Goal: Check status: Check status

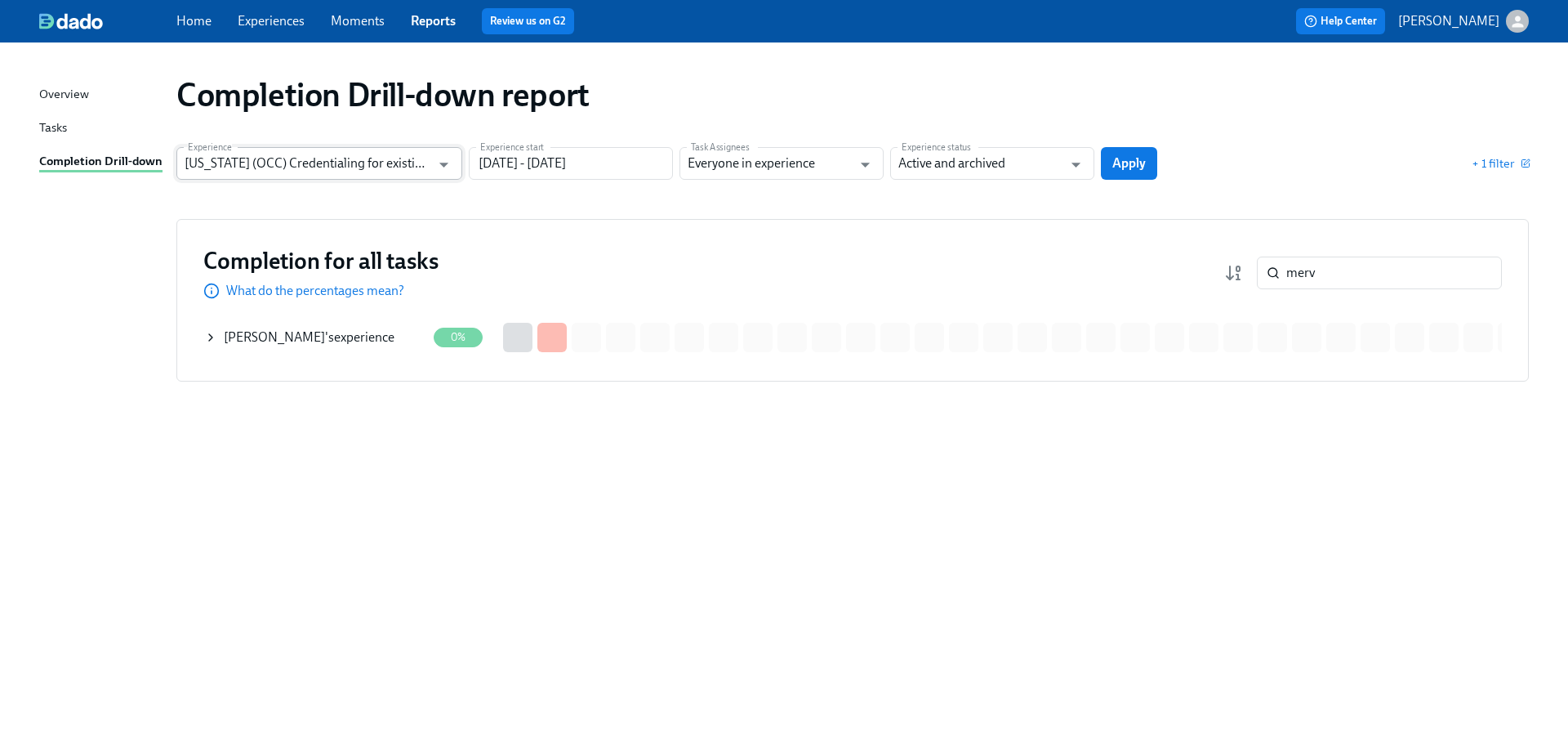
click at [282, 164] on input "[US_STATE] (OCC) Credentialing for existing doctors [QR Code enrollment]" at bounding box center [308, 163] width 246 height 32
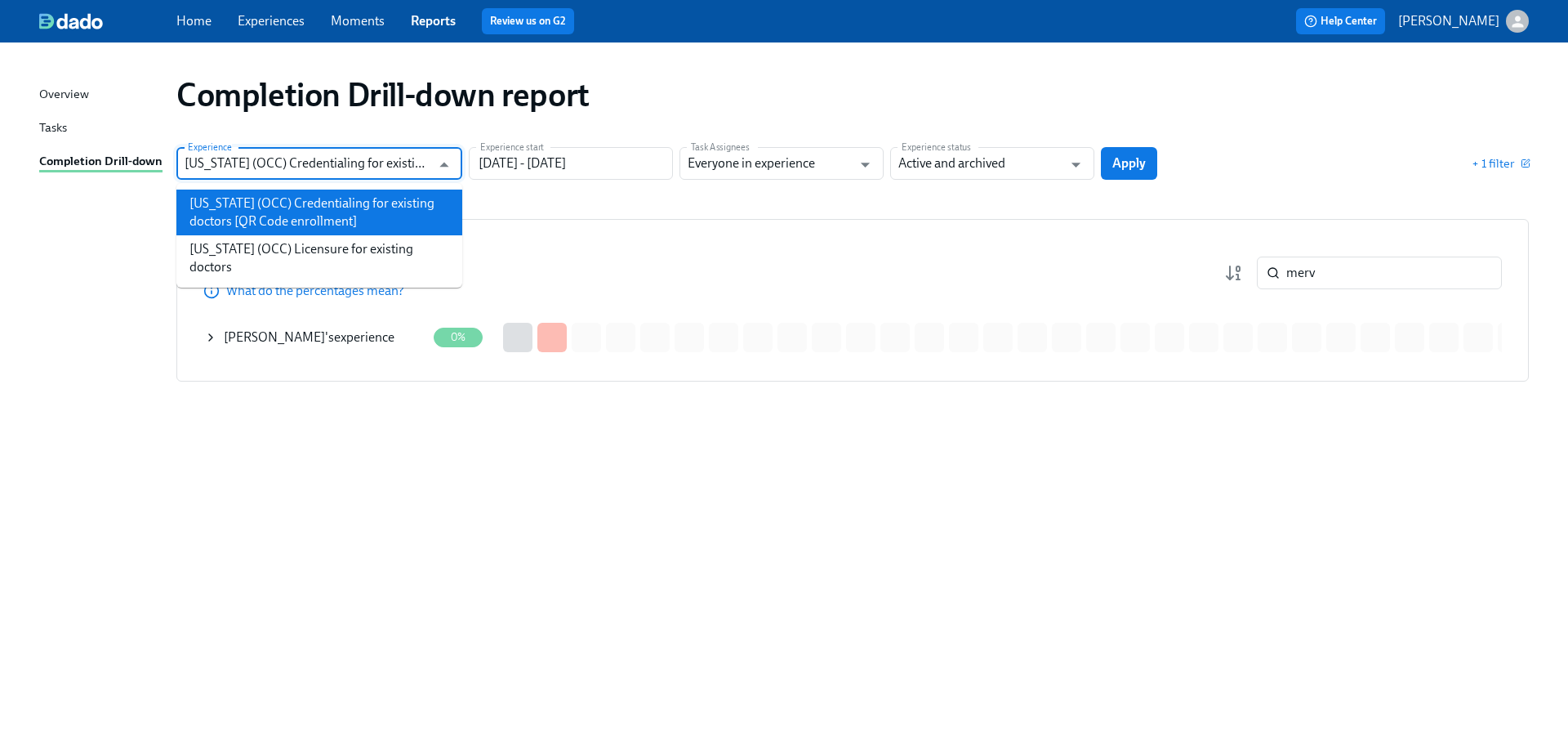
click at [308, 233] on li "[US_STATE] (OCC) Credentialing for existing doctors [QR Code enrollment]" at bounding box center [319, 213] width 286 height 46
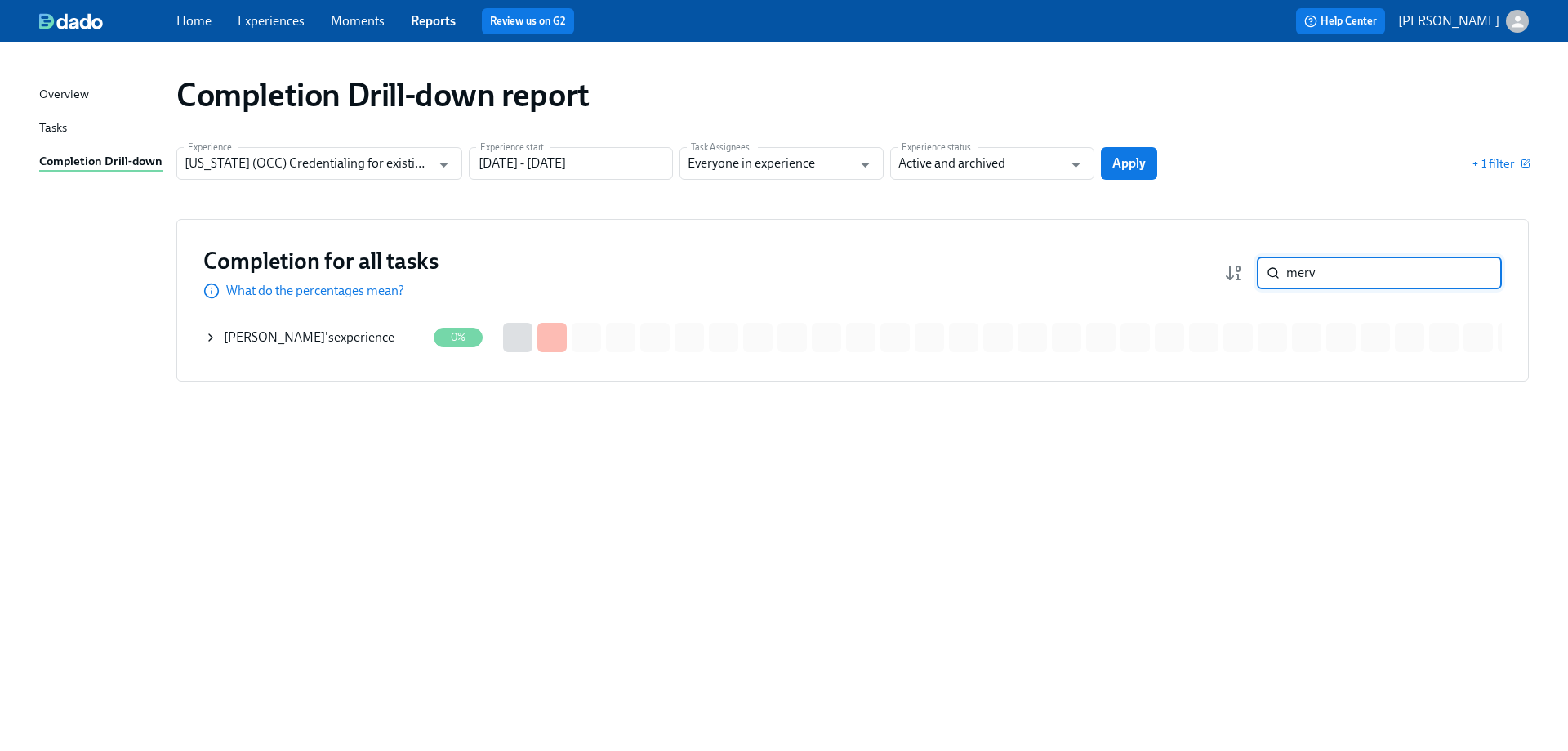
click at [1319, 276] on input "merv" at bounding box center [1395, 273] width 215 height 32
click at [1138, 161] on span "Apply" at bounding box center [1129, 163] width 33 height 16
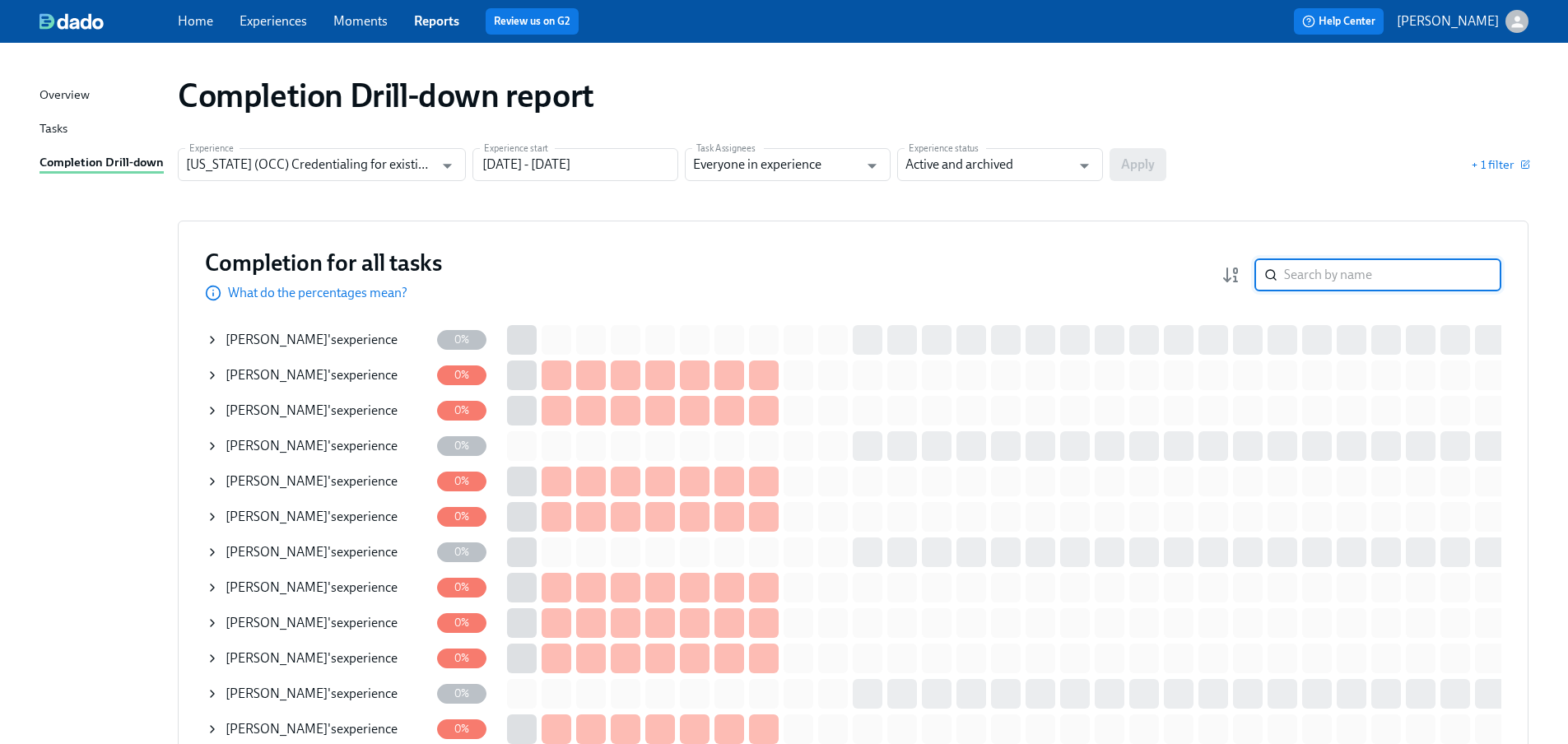
click at [1338, 263] on input "search" at bounding box center [1392, 275] width 217 height 33
paste input "Lore Ip Dolo sita Con: Adip Elitse Doeiusmo Tempor Incid ut Labore etd Magnaali…"
type input "Lore Ip Dolo sita Con: Adip Elitse Doeiusmo Tempor Incid ut Labore etd Magnaali…"
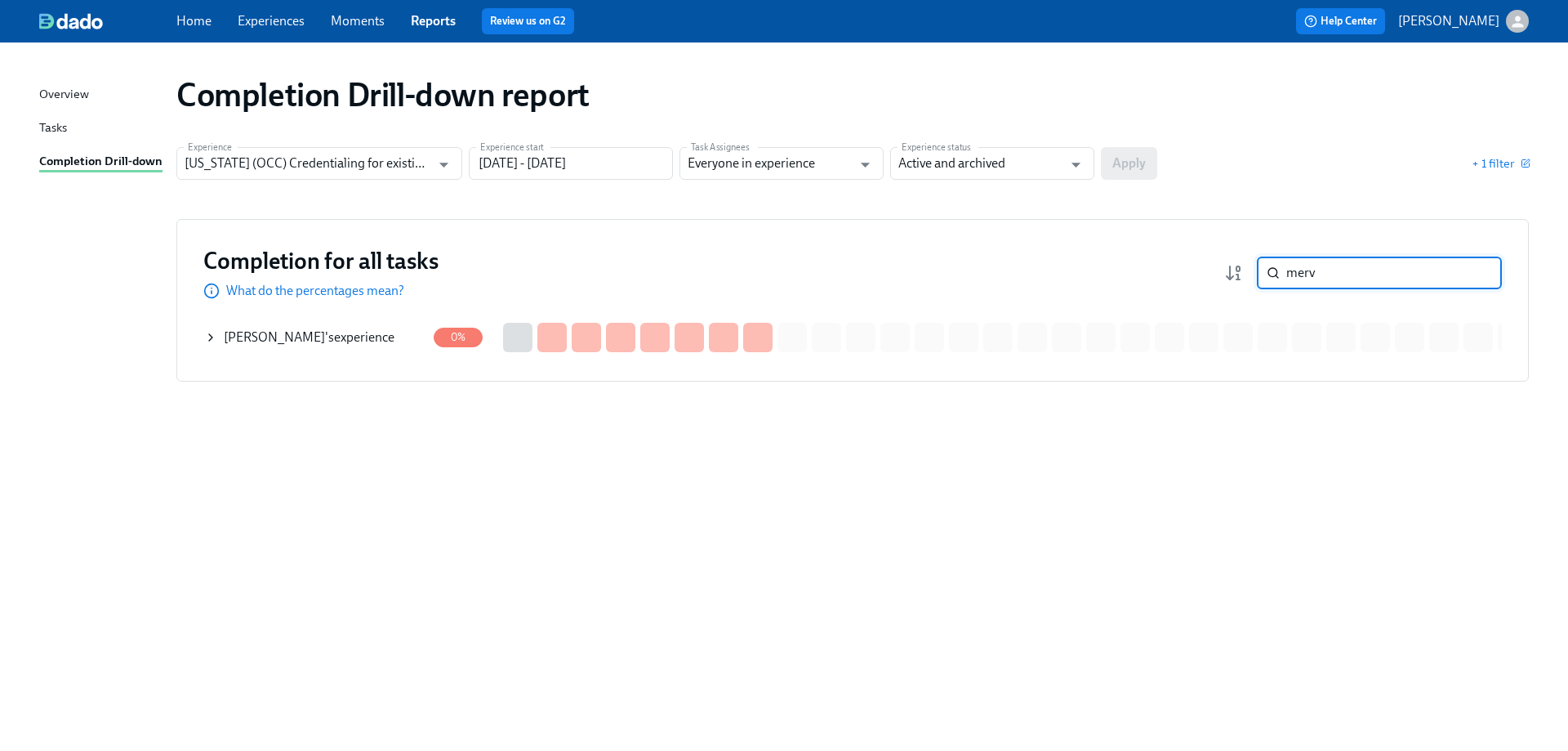
type input "merv"
click at [353, 331] on div "[PERSON_NAME] 's experience" at bounding box center [309, 337] width 171 height 18
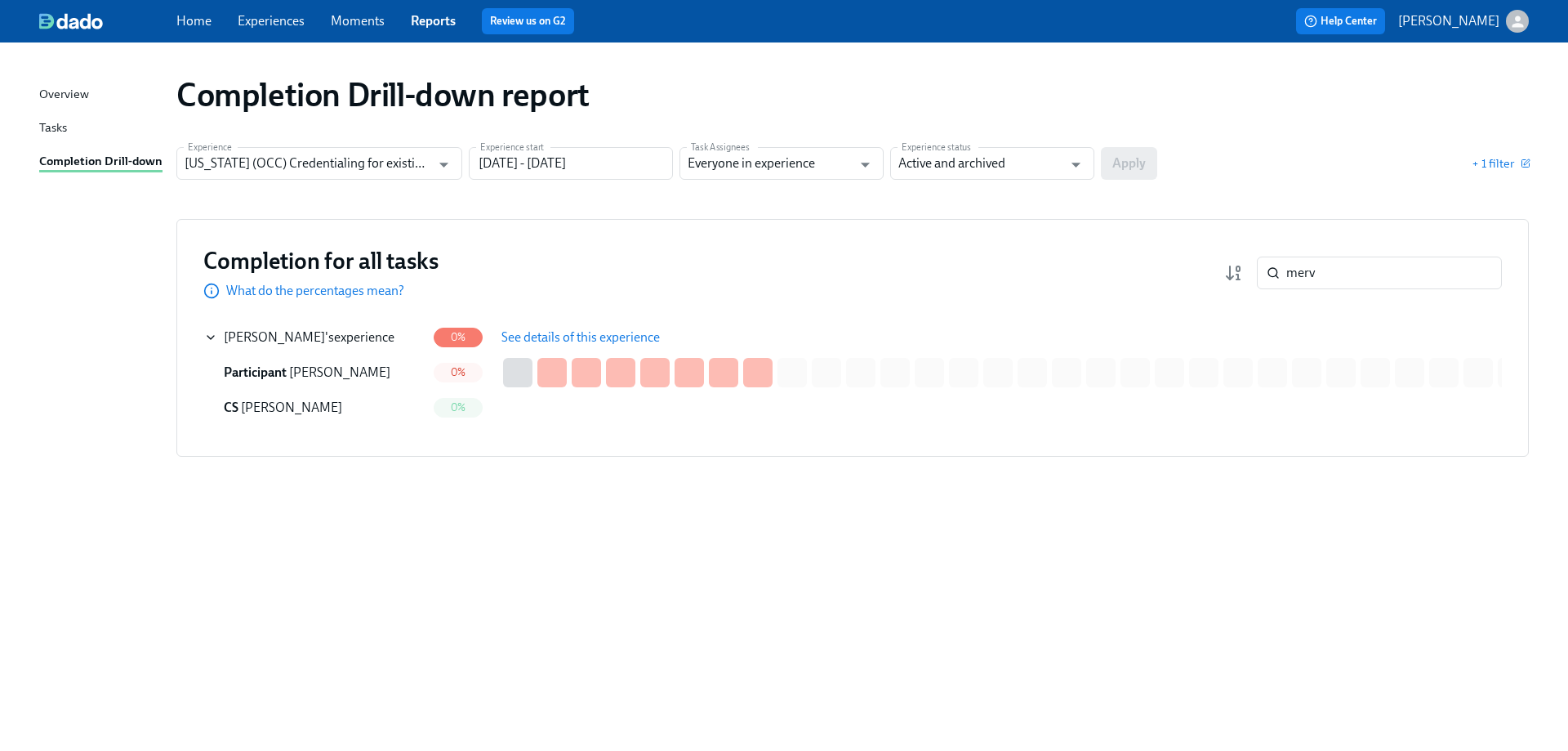
click at [531, 332] on span "See details of this experience" at bounding box center [581, 337] width 158 height 16
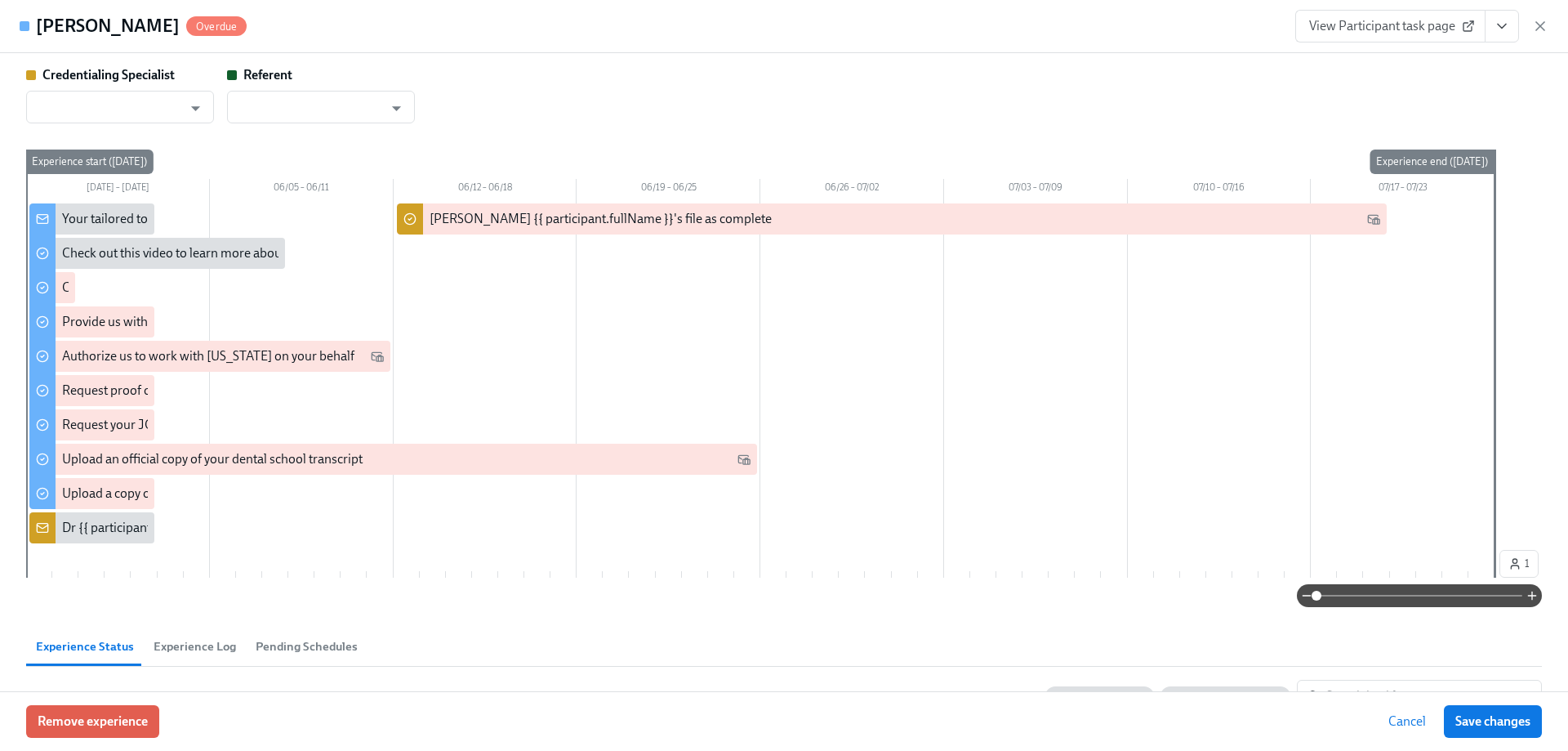
type input "[PERSON_NAME]"
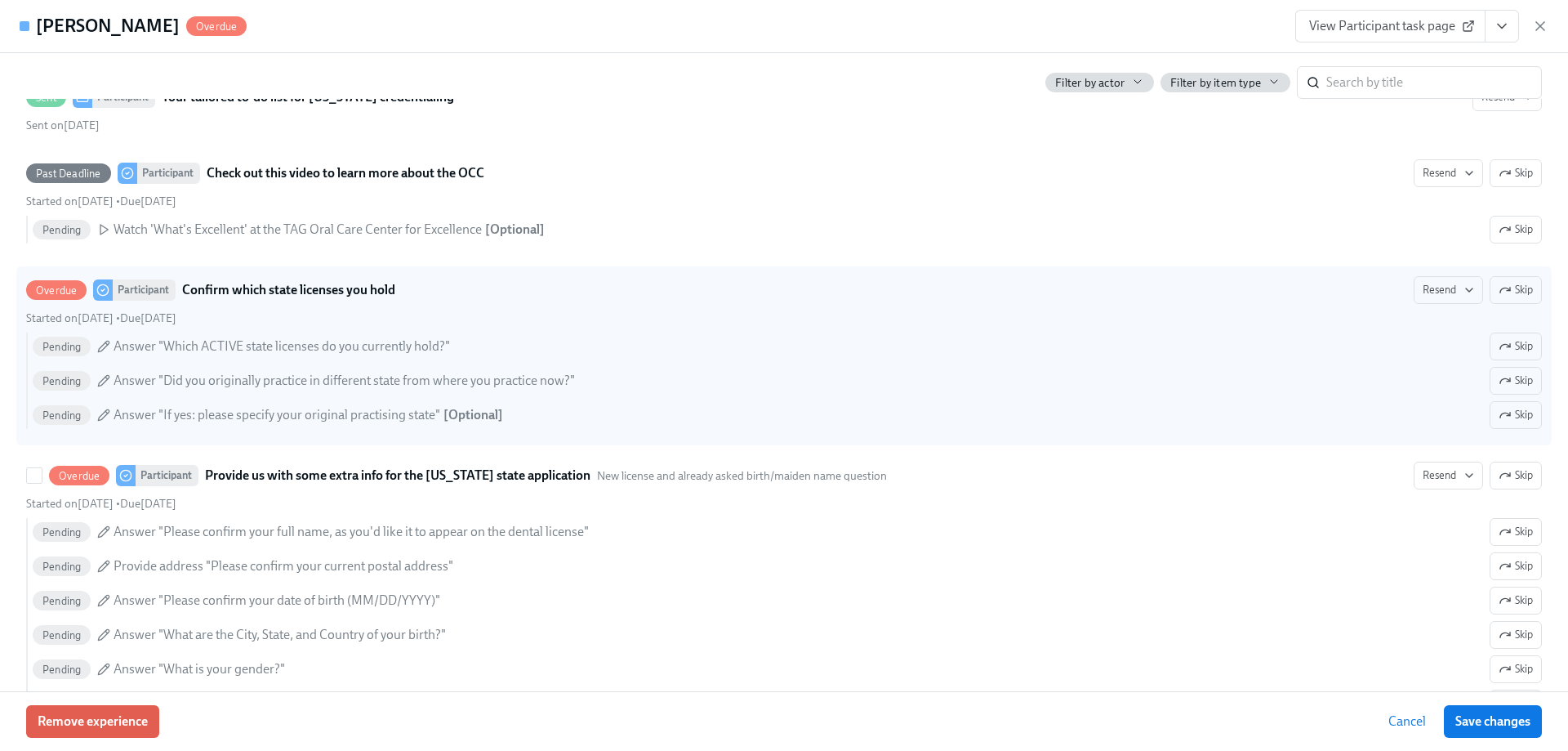
scroll to position [654, 0]
click at [1439, 293] on span "Resend" at bounding box center [1449, 288] width 51 height 16
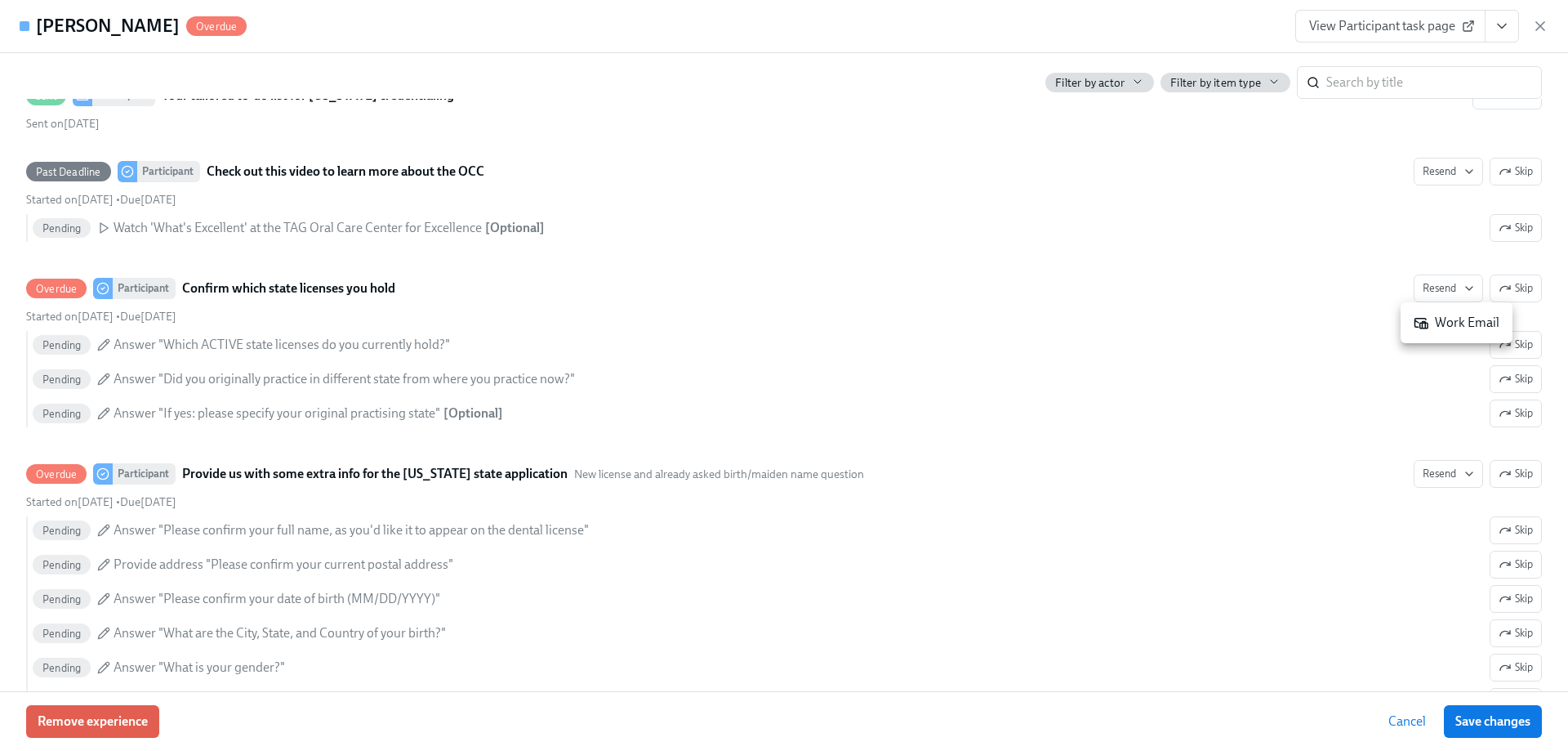
click at [1441, 320] on div "Work Email" at bounding box center [1457, 322] width 86 height 18
click at [1442, 474] on div at bounding box center [784, 376] width 1568 height 751
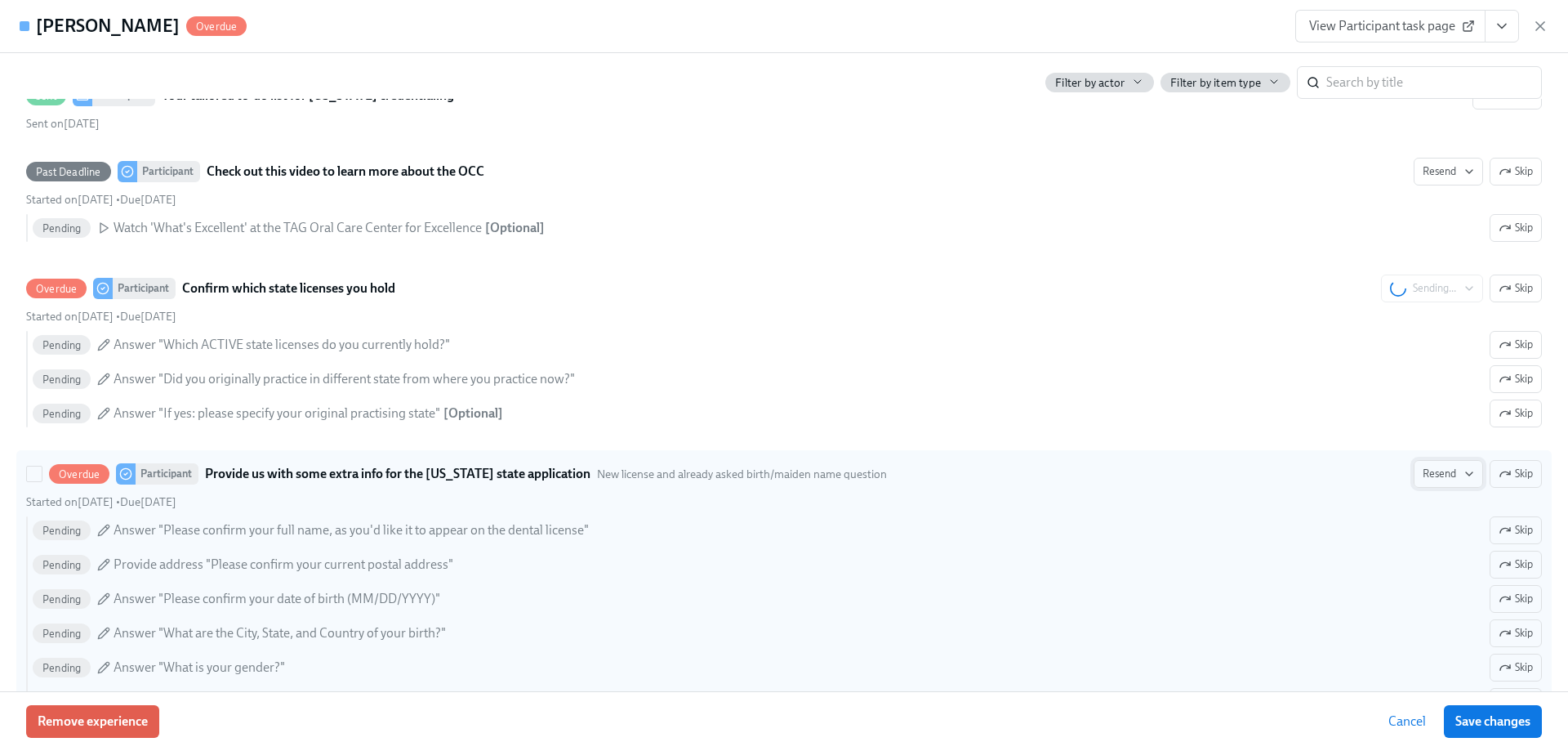
click at [1465, 478] on button "Resend" at bounding box center [1448, 474] width 70 height 28
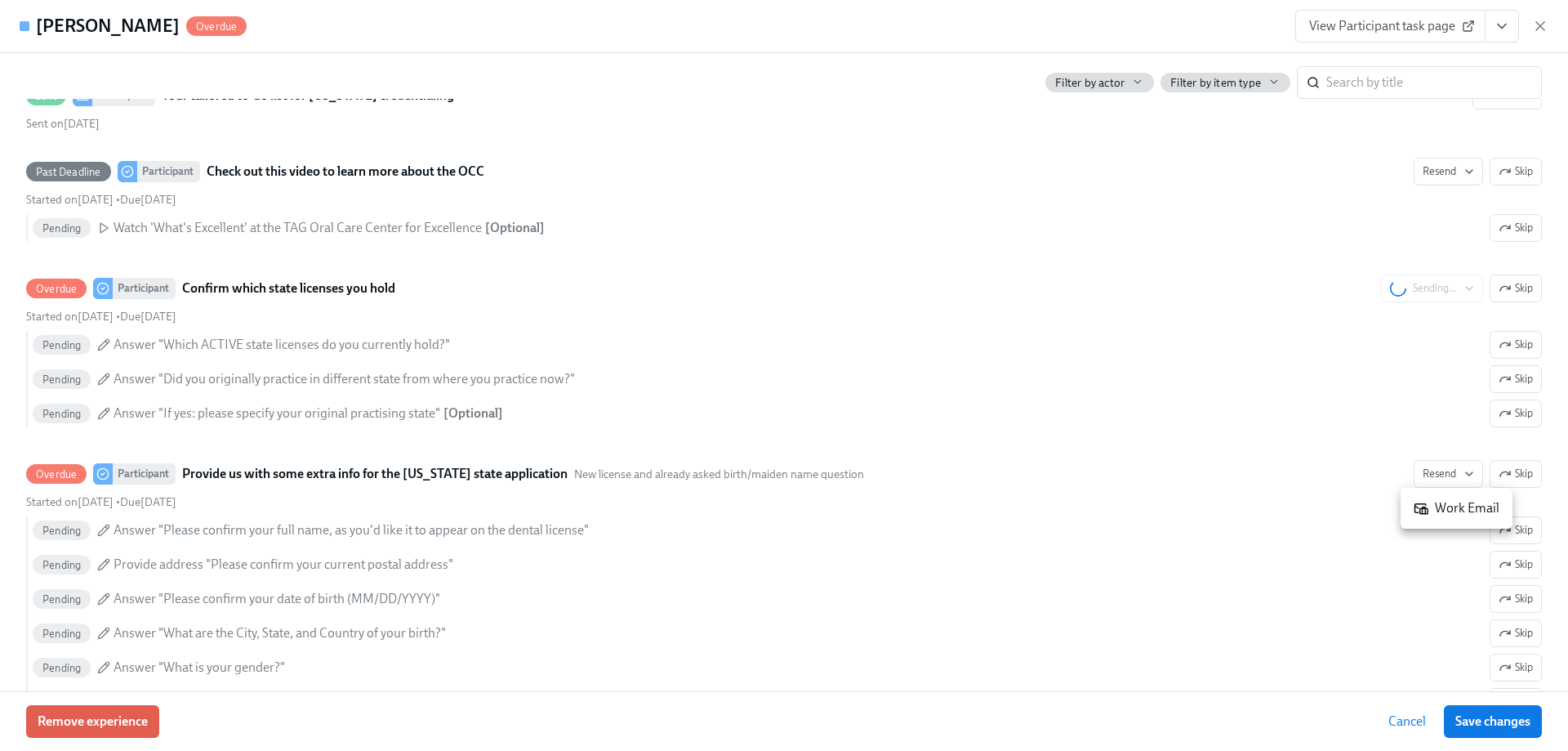
click at [1444, 519] on li "Work Email" at bounding box center [1457, 508] width 111 height 28
drag, startPoint x: 1562, startPoint y: 267, endPoint x: 1568, endPoint y: 313, distance: 46.4
click at [1568, 313] on div at bounding box center [784, 376] width 1568 height 751
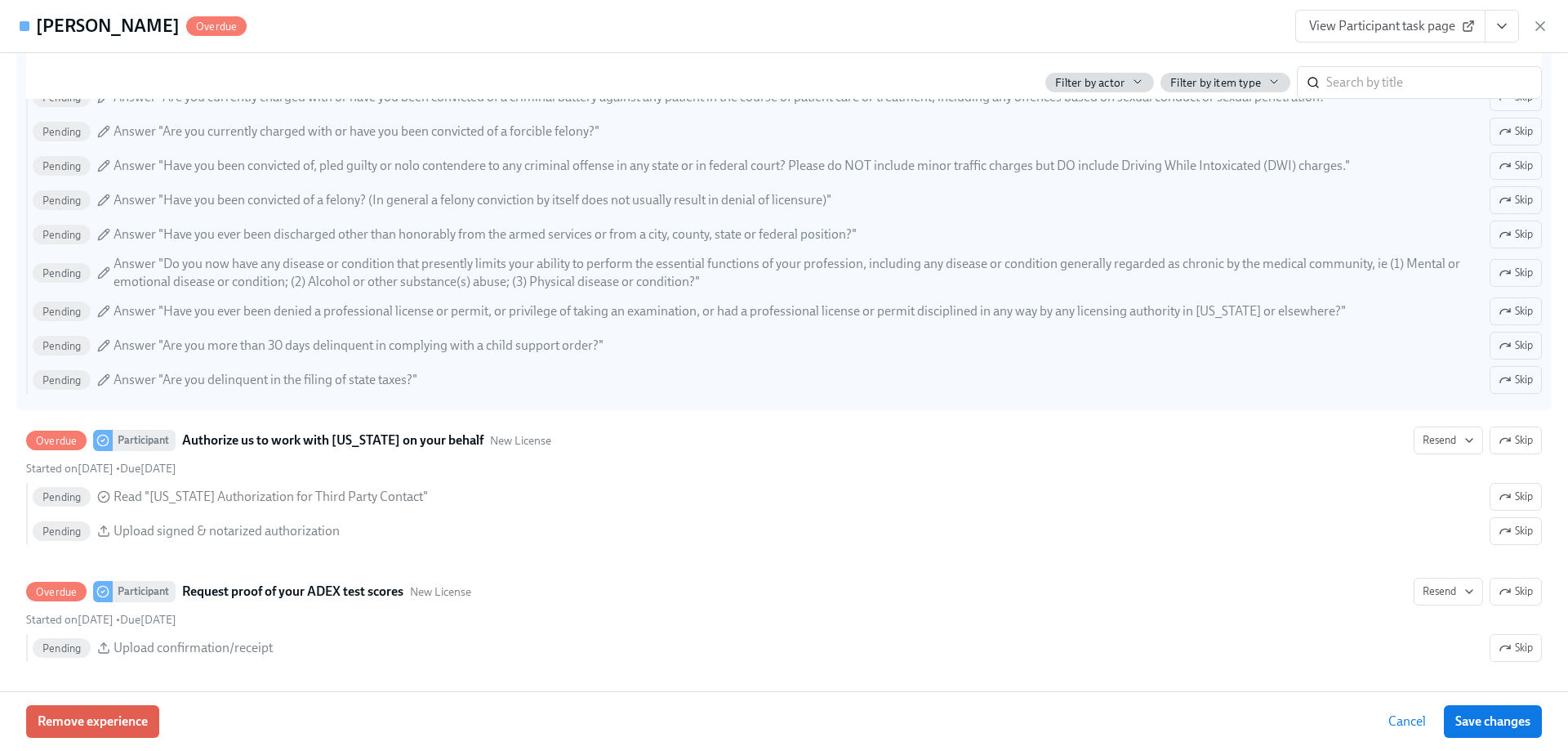
scroll to position [2125, 0]
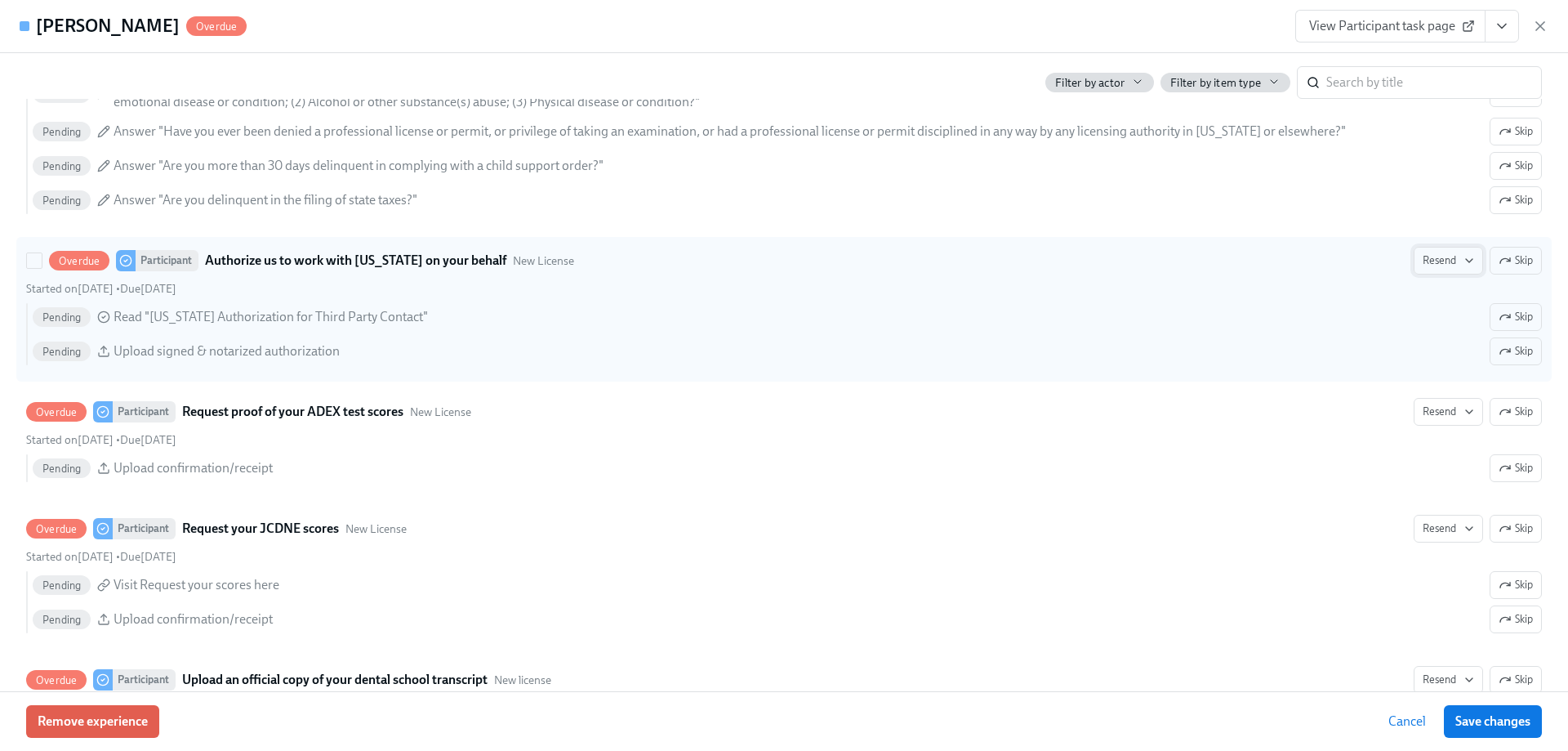
click at [1423, 263] on span "Resend" at bounding box center [1449, 260] width 51 height 16
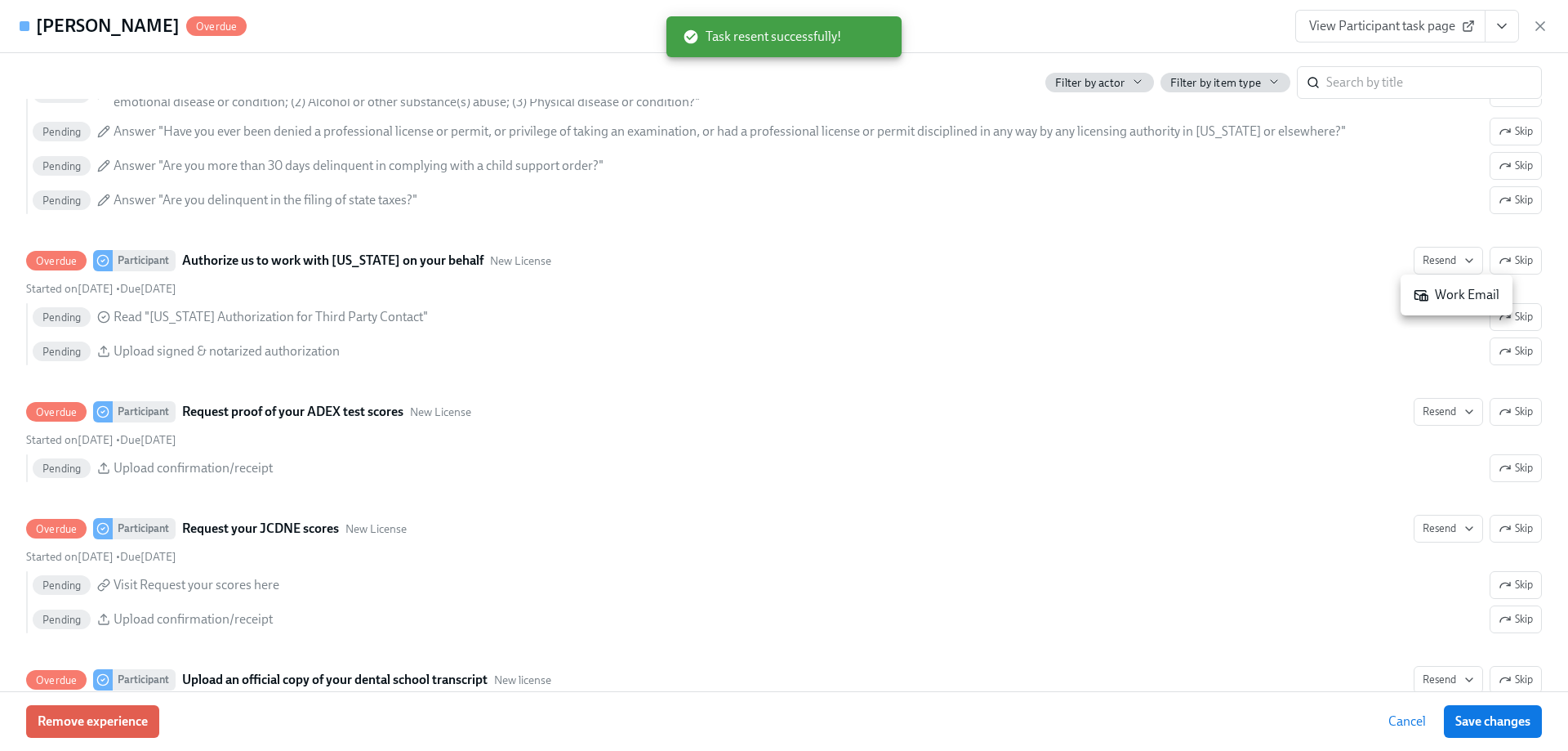
click at [1422, 294] on icon at bounding box center [1420, 294] width 14 height 14
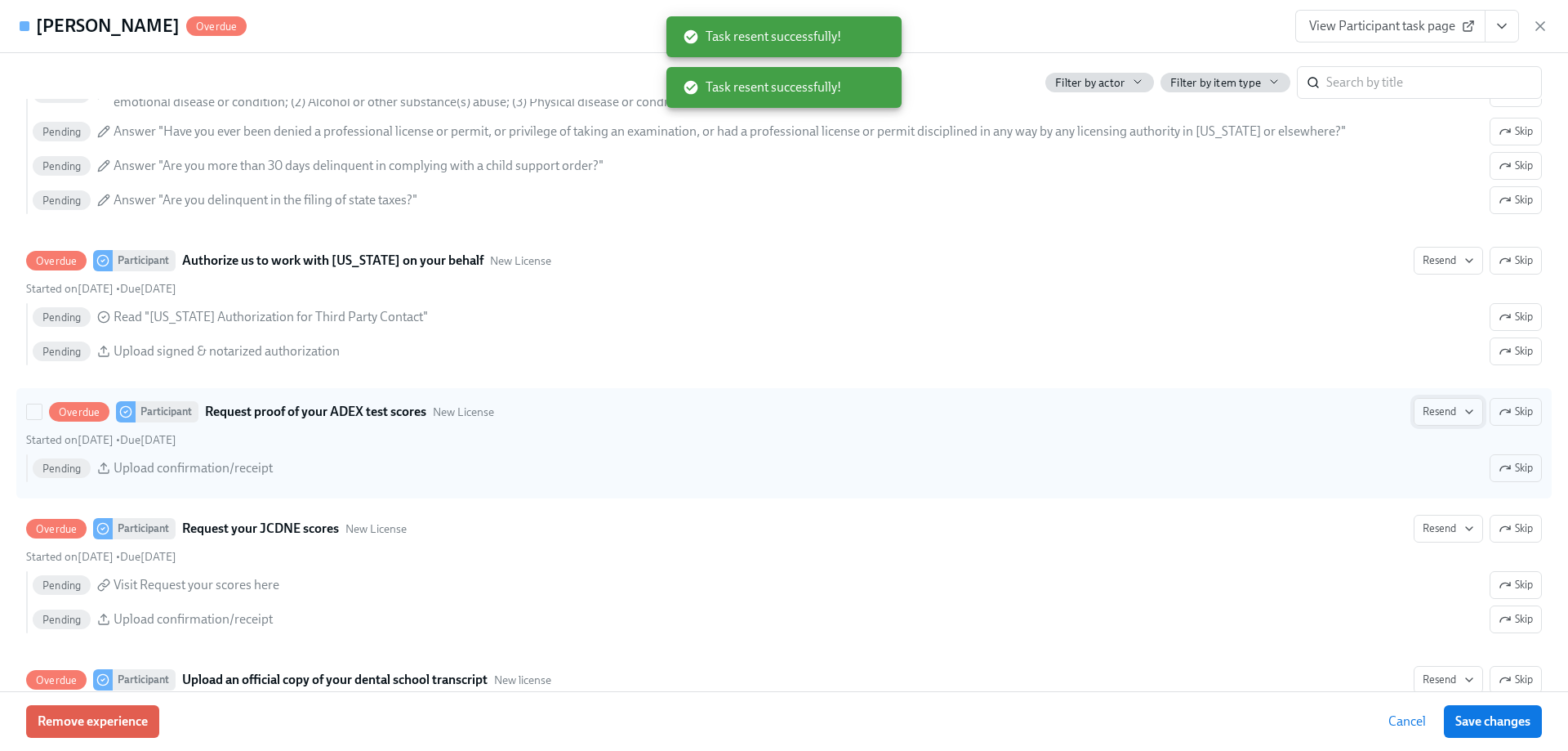
click at [1442, 412] on span "Resend" at bounding box center [1449, 412] width 51 height 16
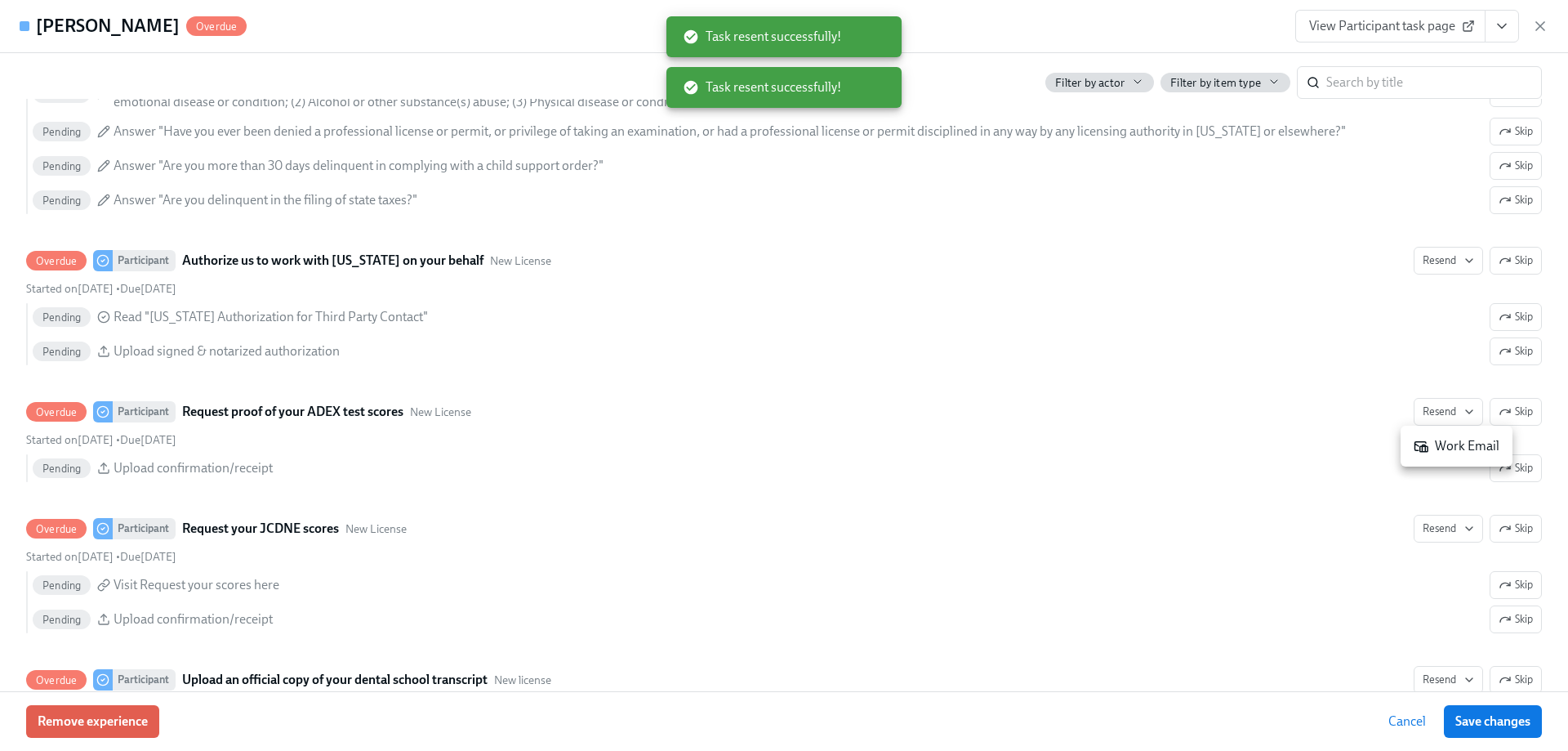
click at [1442, 449] on div "Work Email" at bounding box center [1457, 446] width 86 height 18
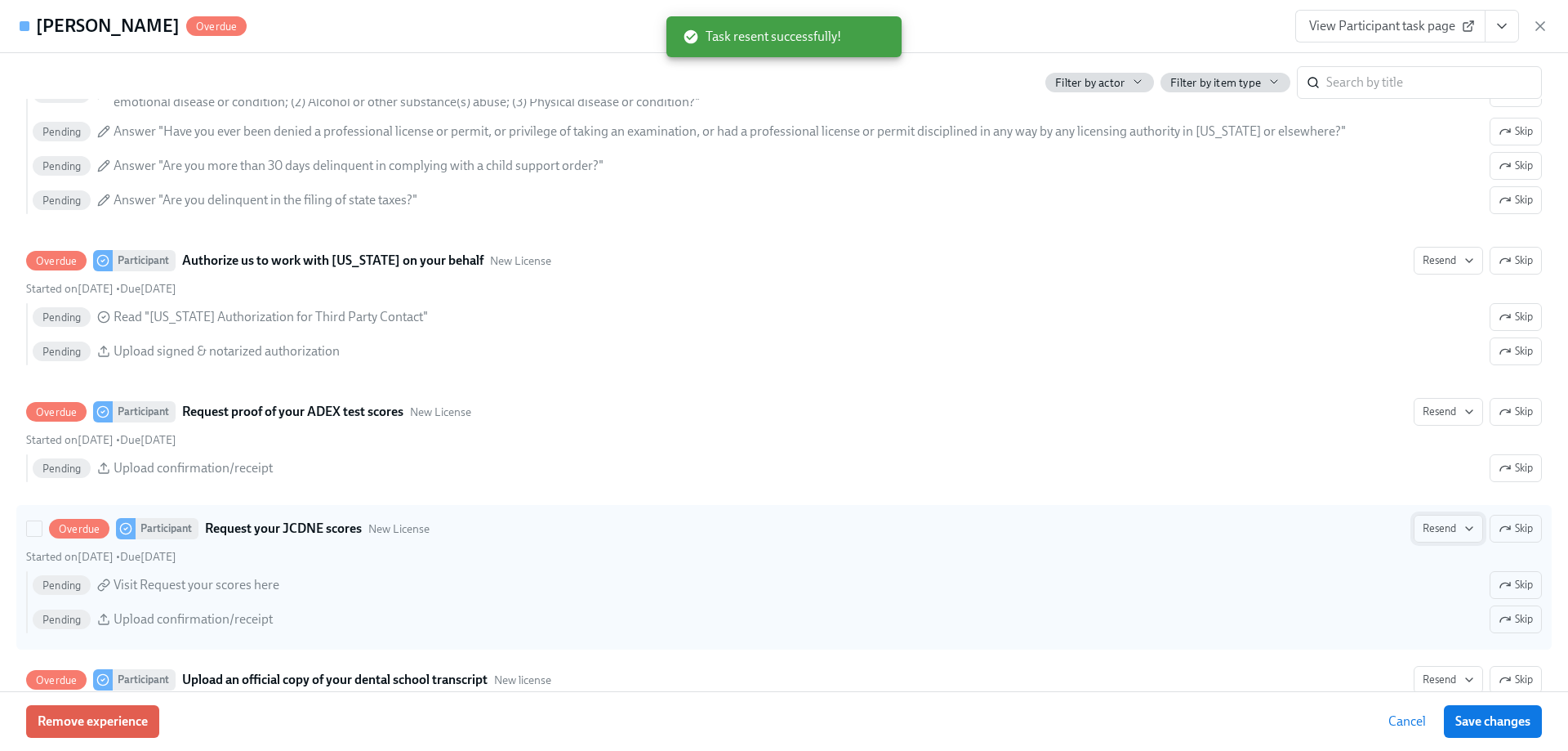
click at [1433, 537] on span "Resend" at bounding box center [1449, 528] width 51 height 16
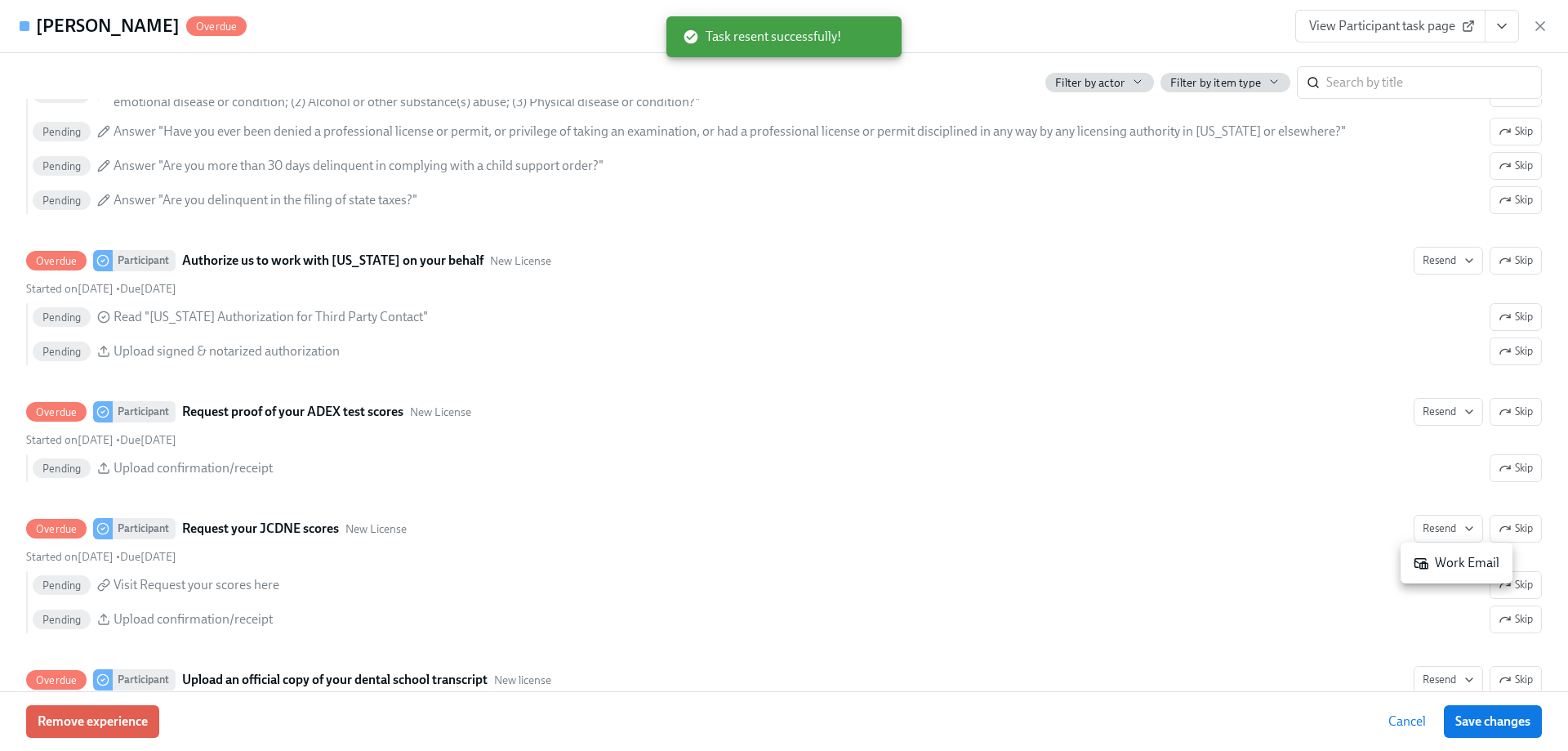
click at [1439, 561] on div "Work Email" at bounding box center [1457, 562] width 86 height 18
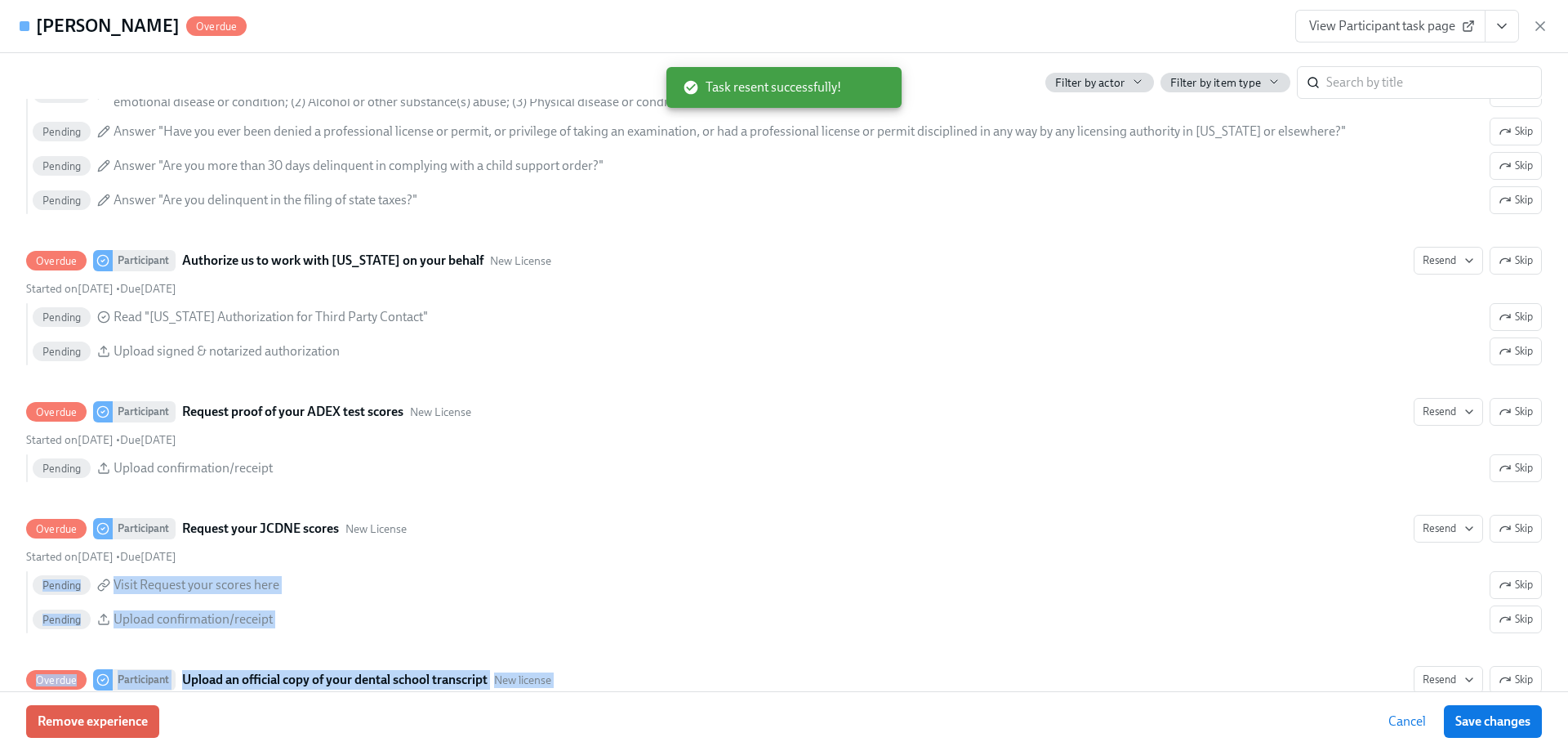
drag, startPoint x: 1562, startPoint y: 520, endPoint x: 1568, endPoint y: 566, distance: 46.4
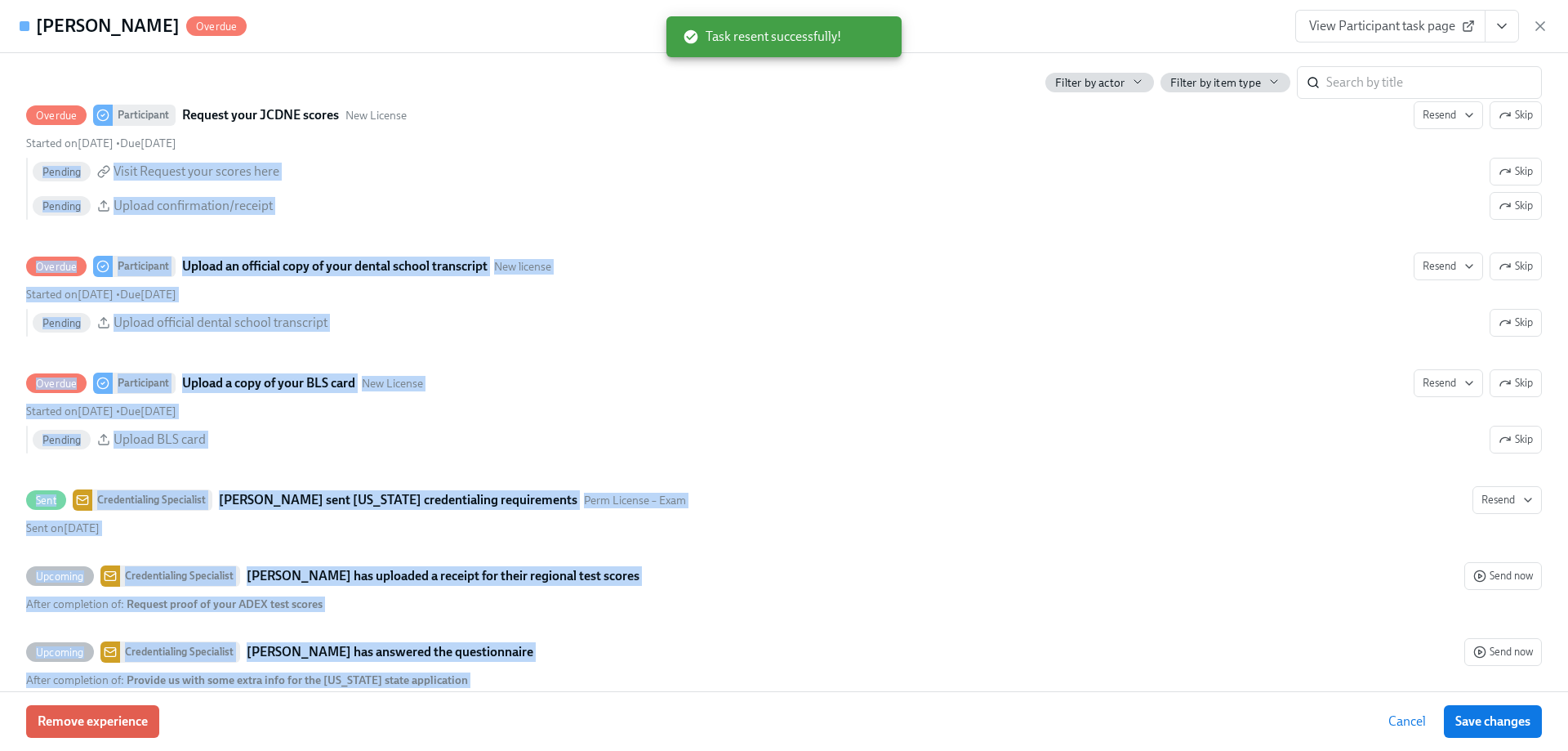
scroll to position [2576, 0]
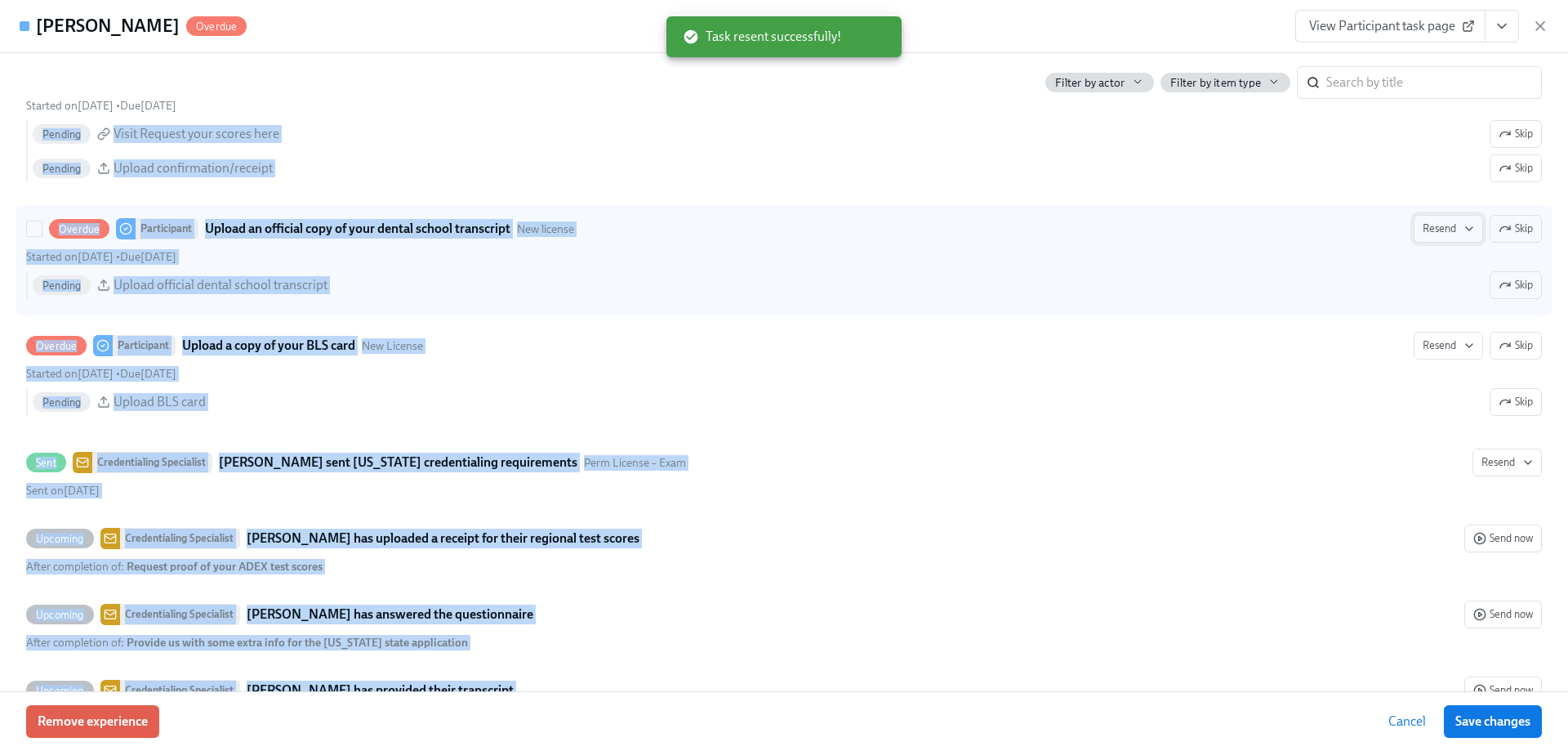
click at [1425, 229] on span "Resend" at bounding box center [1449, 229] width 51 height 16
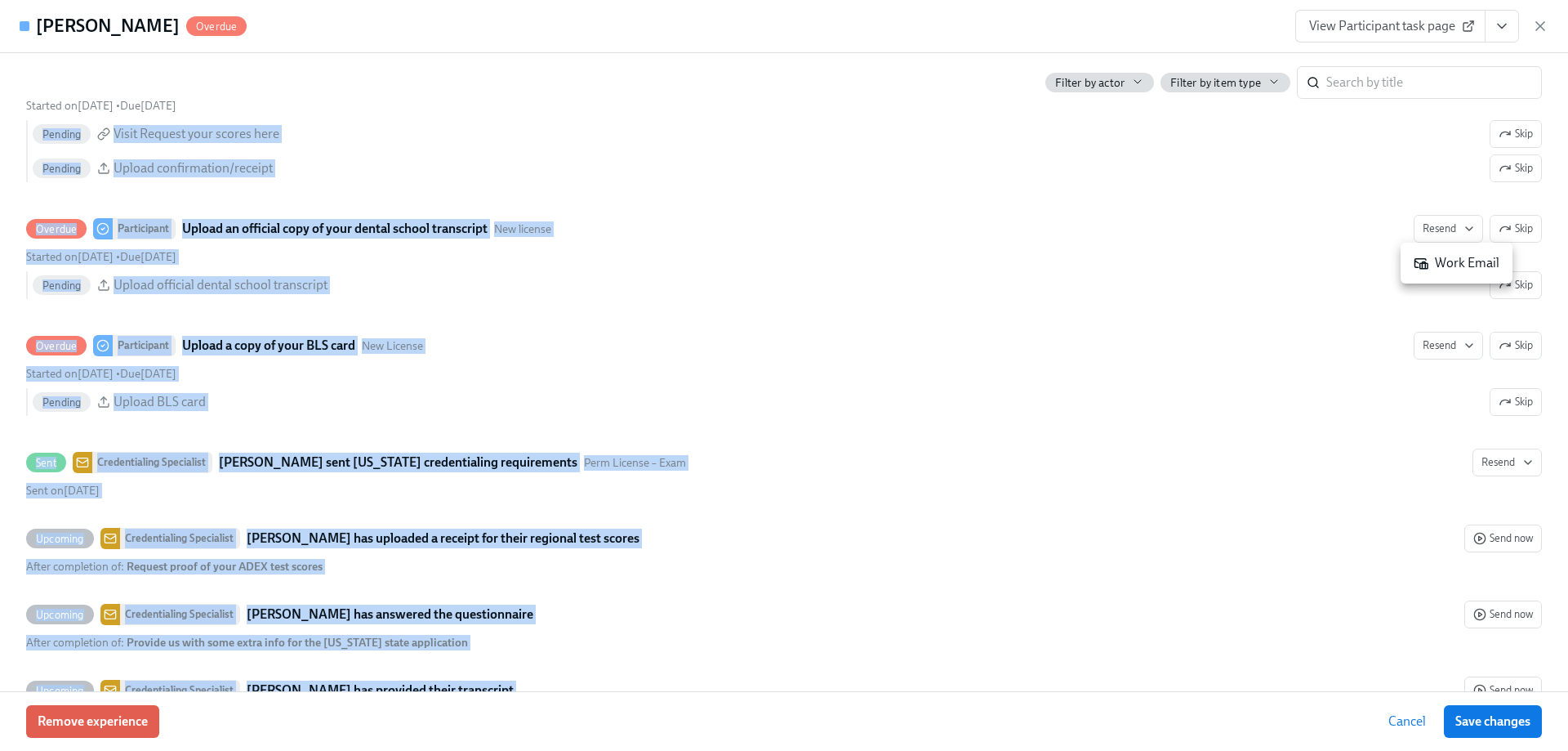
click at [1449, 268] on div "Work Email" at bounding box center [1457, 263] width 86 height 18
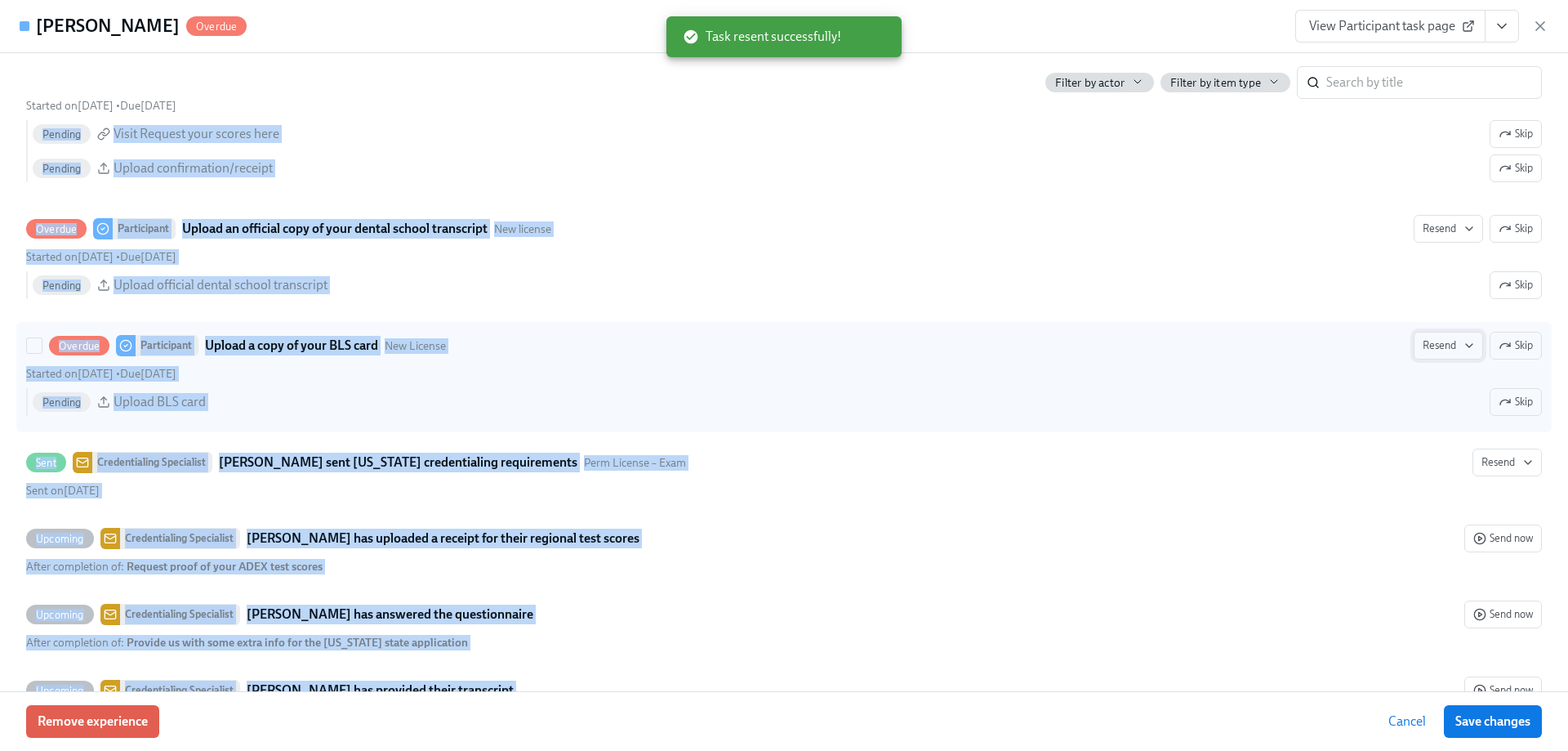
click at [1444, 344] on span "Resend" at bounding box center [1449, 345] width 51 height 16
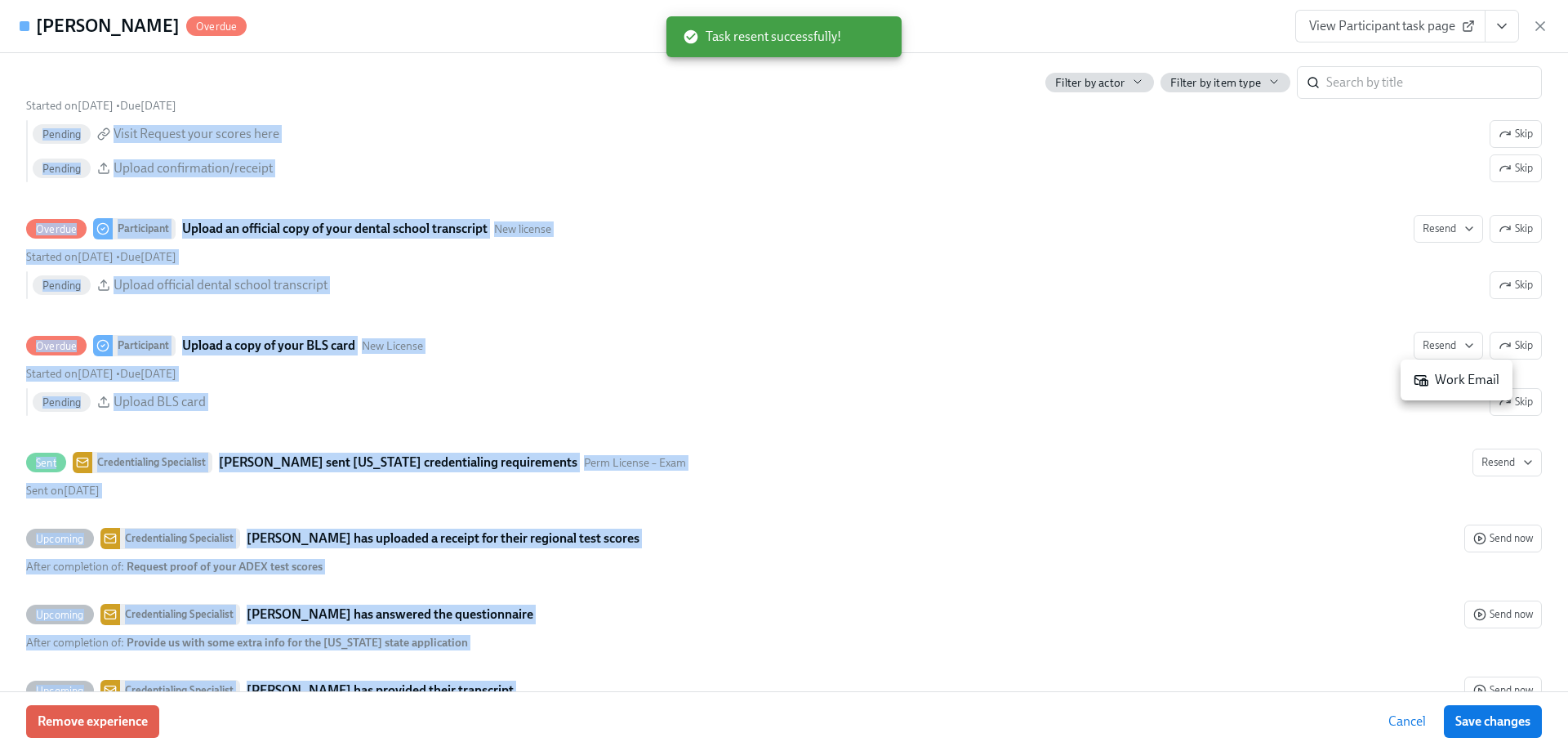
click at [1431, 381] on div "Work Email" at bounding box center [1457, 379] width 86 height 18
